Goal: Information Seeking & Learning: Learn about a topic

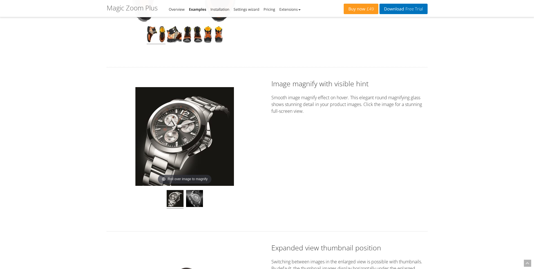
scroll to position [310, 0]
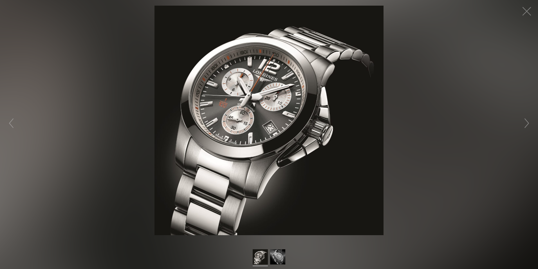
click at [433, 121] on figure "Click to expand" at bounding box center [269, 120] width 538 height 229
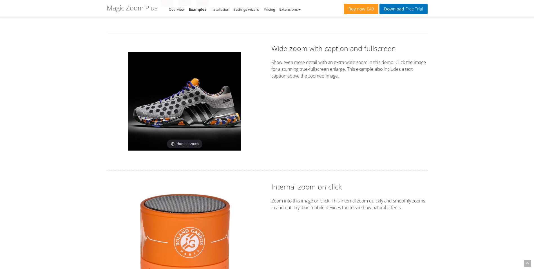
scroll to position [760, 0]
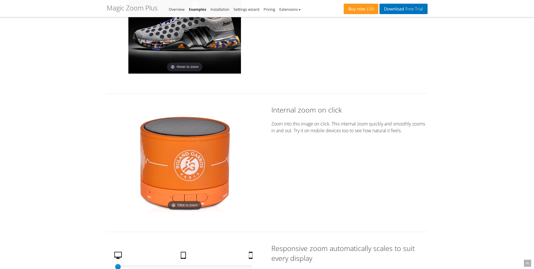
click at [182, 160] on img at bounding box center [184, 162] width 99 height 99
click at [196, 175] on img at bounding box center [184, 162] width 99 height 99
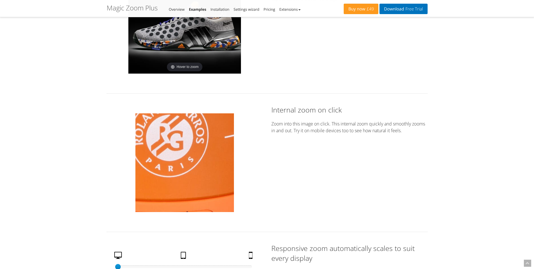
click at [196, 175] on img at bounding box center [184, 162] width 99 height 99
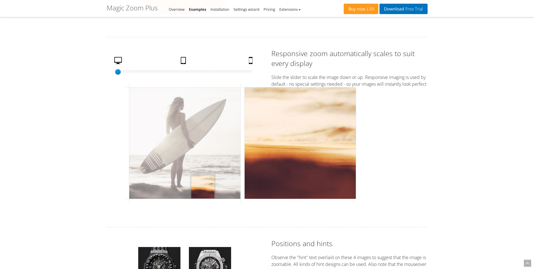
scroll to position [957, 0]
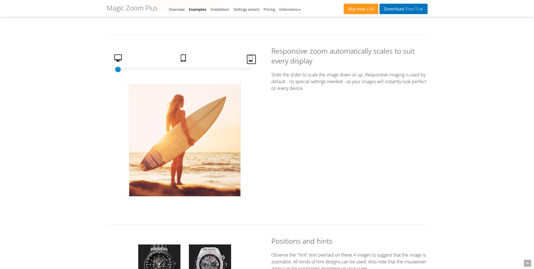
click at [249, 61] on link "Mobile" at bounding box center [252, 59] width 10 height 10
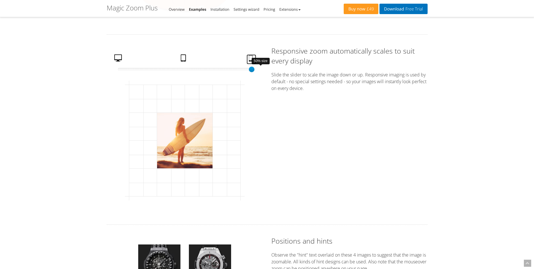
click at [183, 68] on div "50% size" at bounding box center [185, 69] width 134 height 6
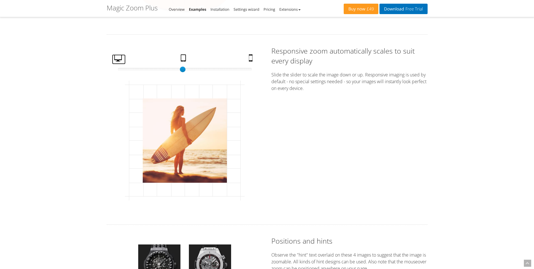
click at [119, 63] on link "Desktop" at bounding box center [119, 59] width 14 height 10
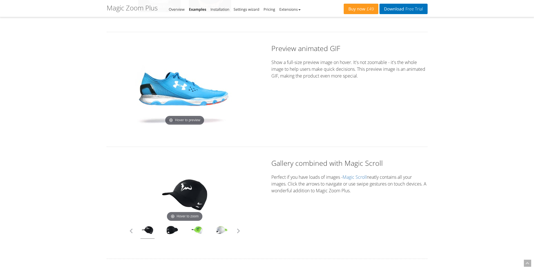
scroll to position [1323, 0]
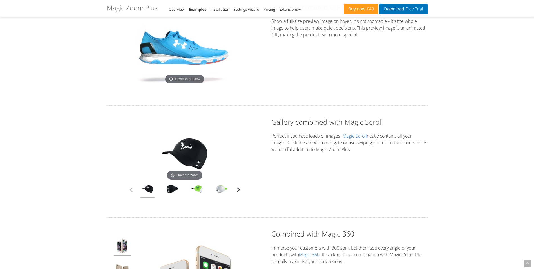
click at [238, 192] on button "button" at bounding box center [238, 189] width 8 height 8
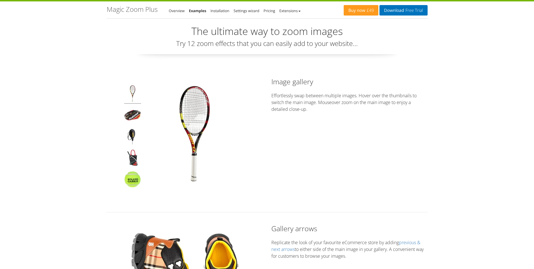
scroll to position [0, 0]
